Goal: Navigation & Orientation: Find specific page/section

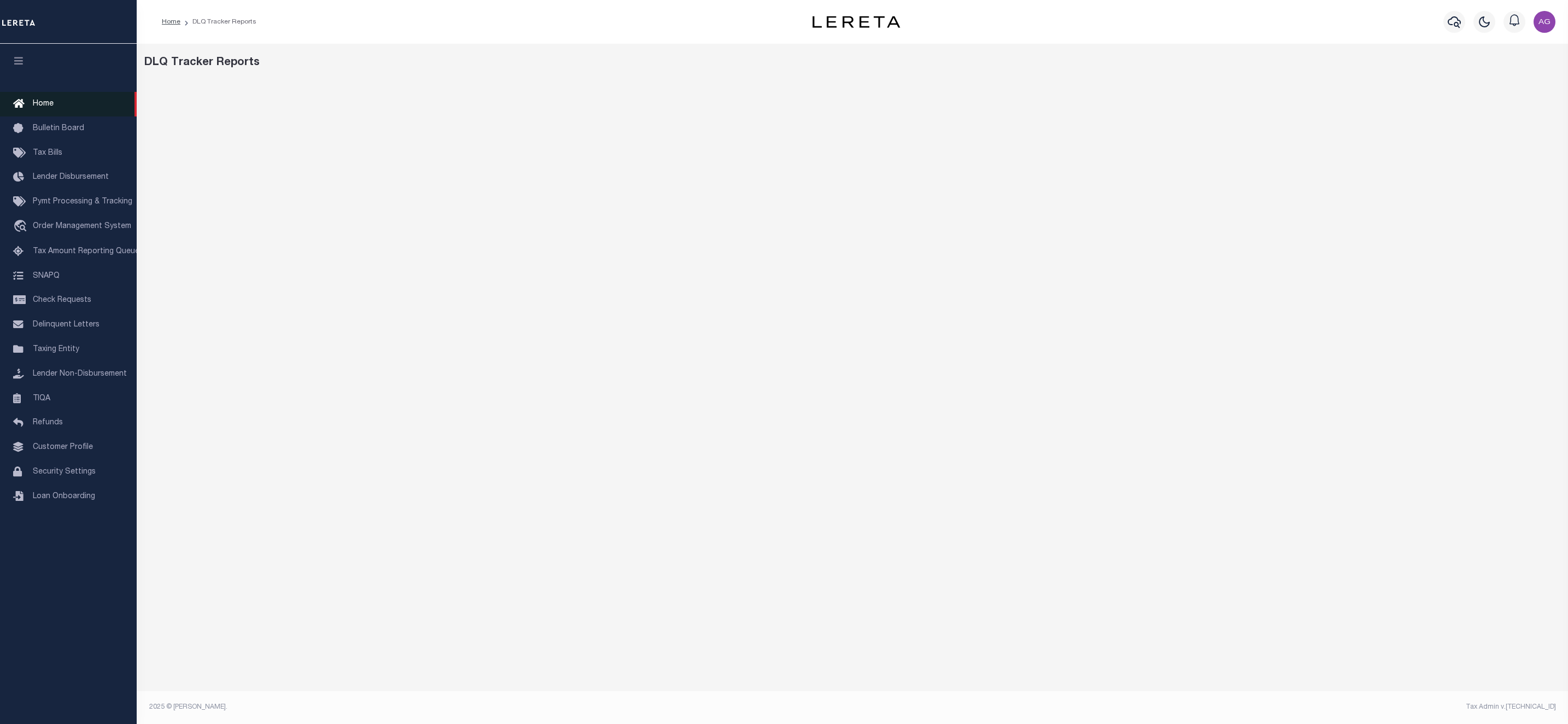
click at [43, 102] on span "Home" at bounding box center [43, 104] width 21 height 8
click at [71, 110] on link "Home" at bounding box center [68, 104] width 137 height 24
click at [1027, 659] on div "Work Queues_Internal" at bounding box center [852, 365] width 1431 height 643
click at [43, 105] on span "Home" at bounding box center [43, 104] width 21 height 8
click at [57, 102] on link "Home" at bounding box center [68, 104] width 137 height 24
